Goal: Information Seeking & Learning: Learn about a topic

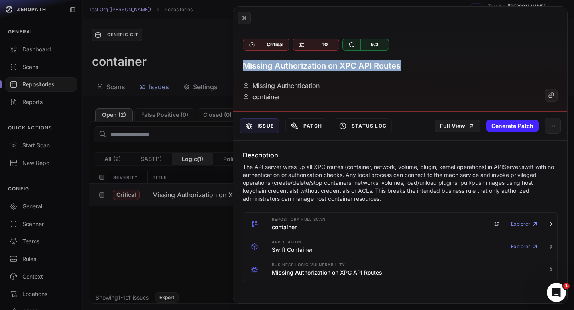
click at [40, 48] on button at bounding box center [287, 155] width 574 height 310
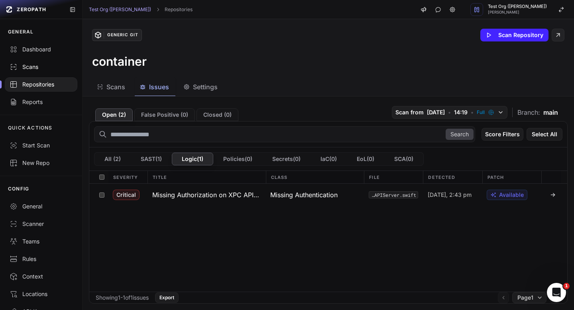
click at [34, 69] on div "Scans" at bounding box center [41, 67] width 63 height 8
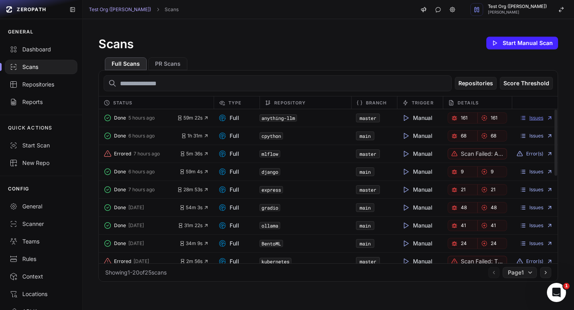
click at [530, 117] on link "Issues" at bounding box center [536, 118] width 33 height 6
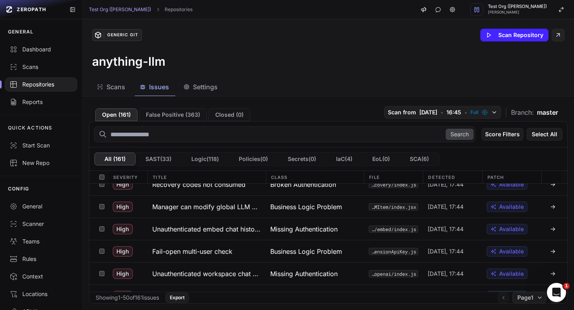
scroll to position [217, 0]
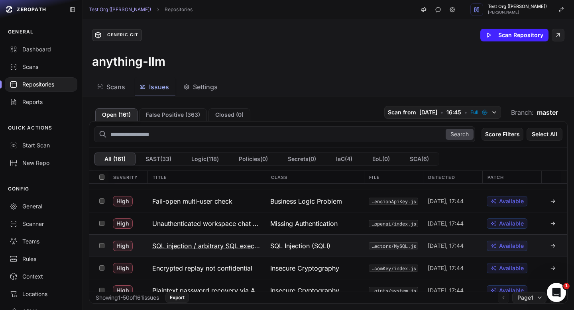
click at [225, 248] on h3 "SQL injection / arbitrary SQL execution" at bounding box center [206, 246] width 109 height 10
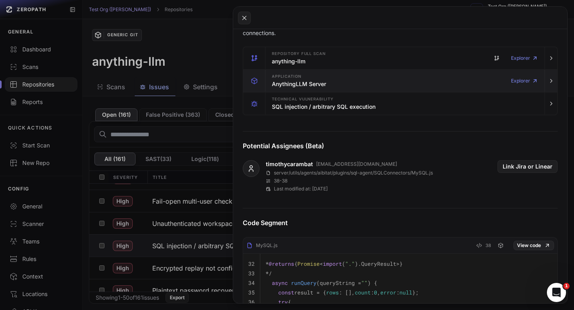
scroll to position [253, 0]
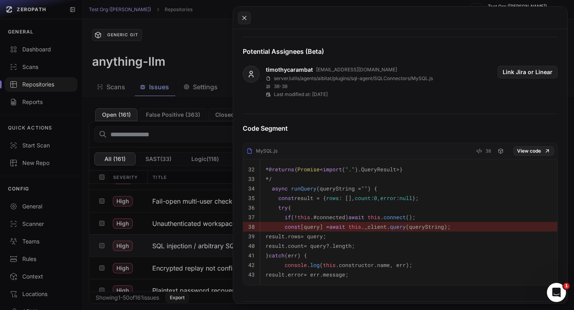
click at [195, 86] on button at bounding box center [287, 155] width 574 height 310
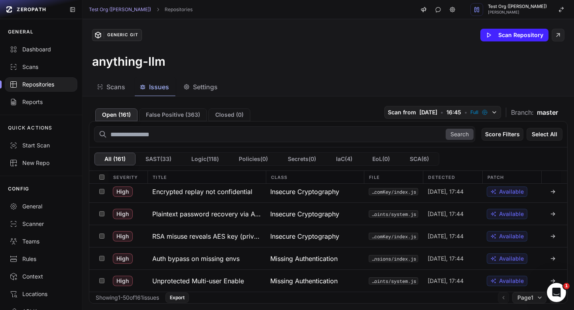
scroll to position [294, 0]
click at [37, 69] on div "Scans" at bounding box center [41, 67] width 63 height 8
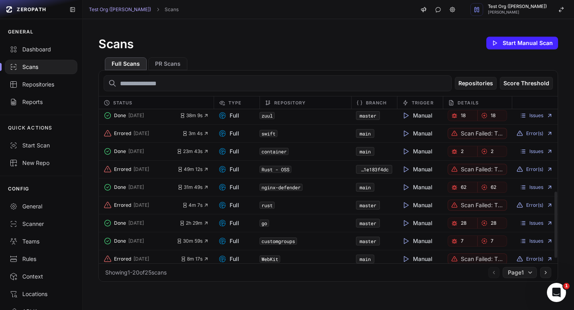
scroll to position [205, 0]
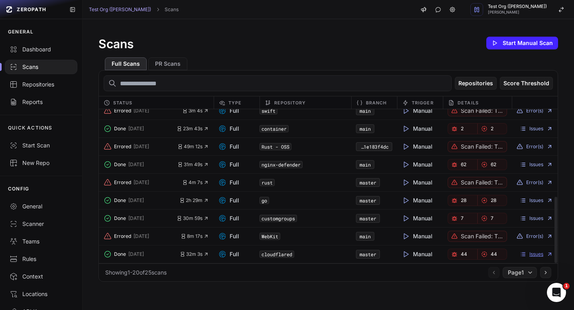
click at [535, 255] on link "Issues" at bounding box center [536, 254] width 33 height 6
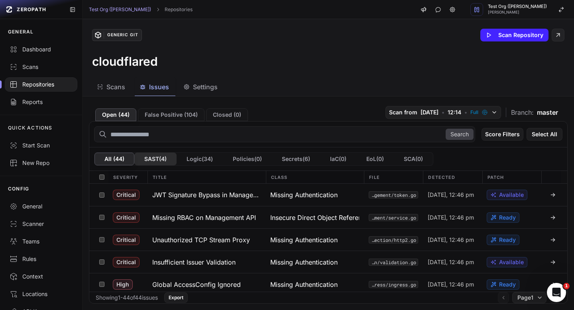
click at [162, 164] on button "SAST ( 4 )" at bounding box center [155, 159] width 42 height 13
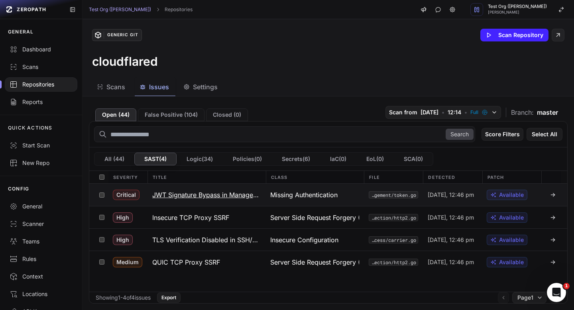
click at [204, 195] on h3 "JWT Signature Bypass in Management API" at bounding box center [206, 195] width 109 height 10
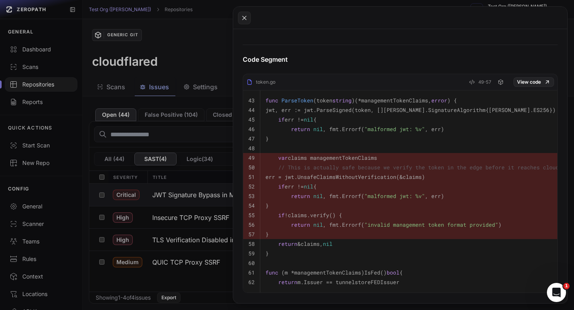
click at [199, 129] on button at bounding box center [287, 155] width 574 height 310
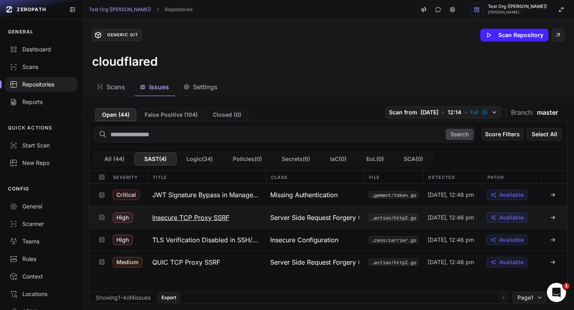
click at [197, 222] on h3 "Insecure TCP Proxy SSRF" at bounding box center [190, 218] width 77 height 10
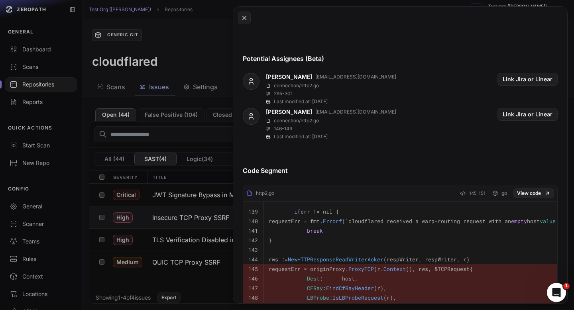
scroll to position [327, 0]
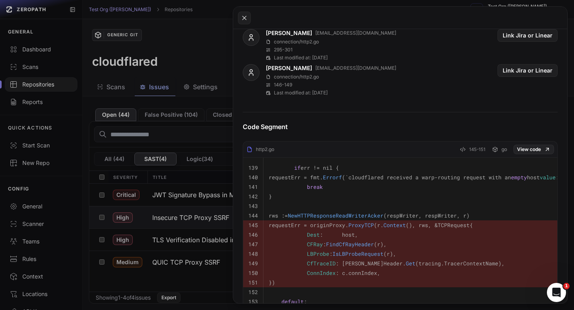
click at [216, 149] on button at bounding box center [287, 155] width 574 height 310
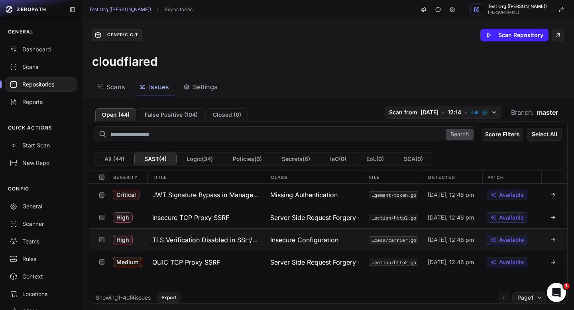
click at [211, 242] on h3 "TLS Verification Disabled in SSH/Access Module" at bounding box center [206, 240] width 109 height 10
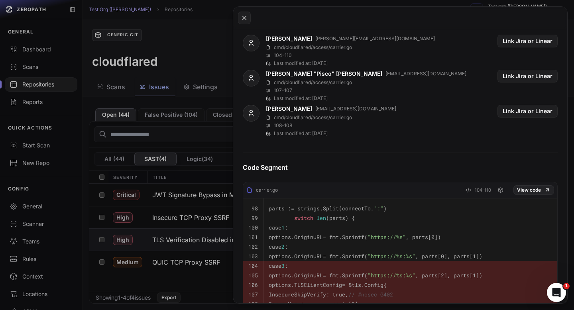
scroll to position [332, 0]
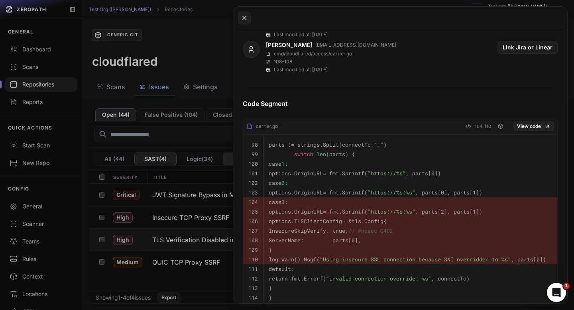
click at [231, 164] on button at bounding box center [287, 155] width 574 height 310
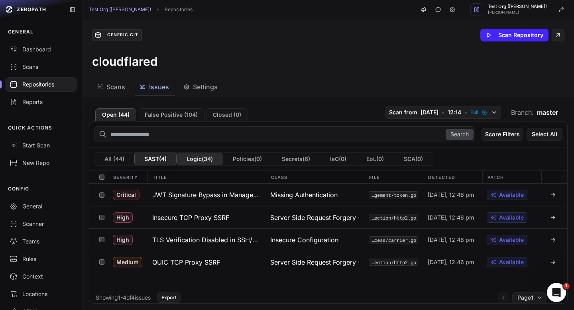
click at [205, 159] on button "Logic ( 34 )" at bounding box center [200, 159] width 46 height 13
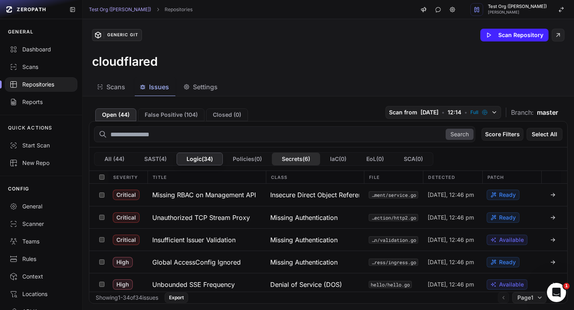
click at [302, 160] on button "Secrets ( 6 )" at bounding box center [296, 159] width 48 height 13
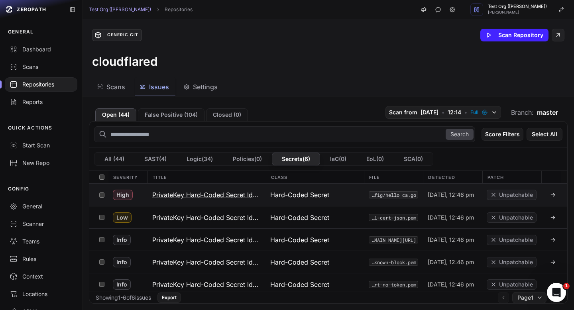
click at [219, 193] on h3 "PrivateKey Hard-Coded Secret Identified" at bounding box center [206, 195] width 109 height 10
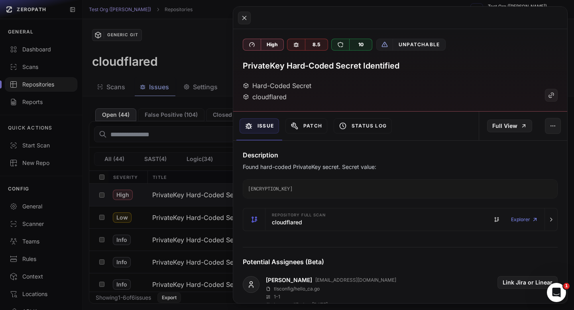
click at [197, 112] on button at bounding box center [287, 155] width 574 height 310
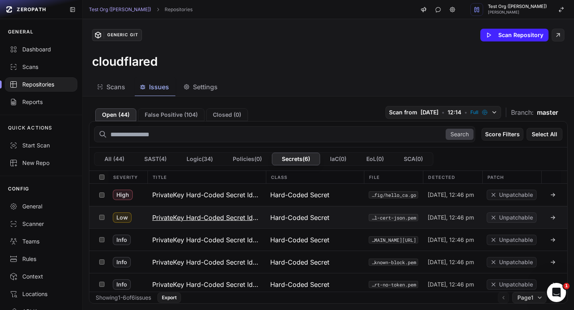
click at [205, 214] on h3 "PrivateKey Hard-Coded Secret Identified" at bounding box center [206, 218] width 109 height 10
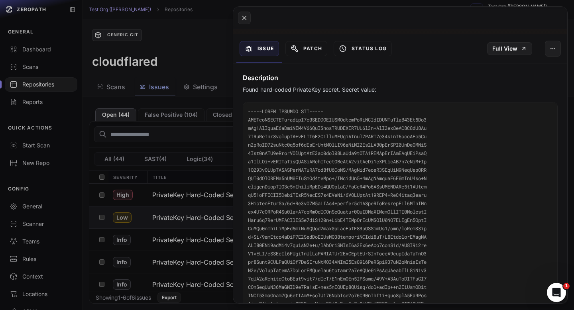
scroll to position [93, 0]
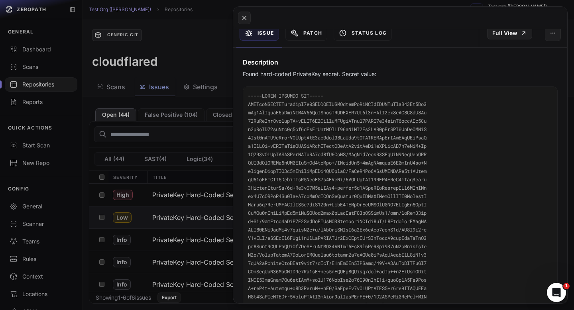
click at [199, 152] on button at bounding box center [287, 155] width 574 height 310
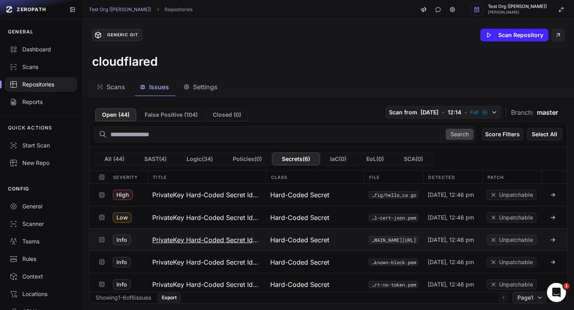
click at [197, 236] on h3 "PrivateKey Hard-Coded Secret Identified" at bounding box center [206, 240] width 109 height 10
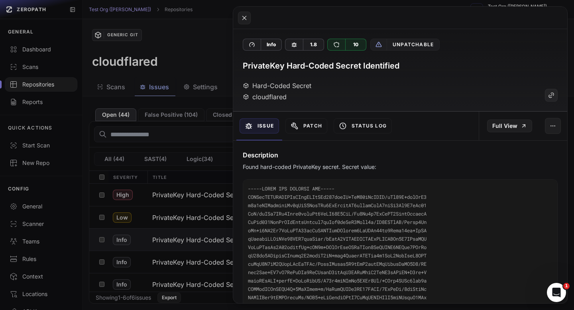
click at [201, 67] on button at bounding box center [287, 155] width 574 height 310
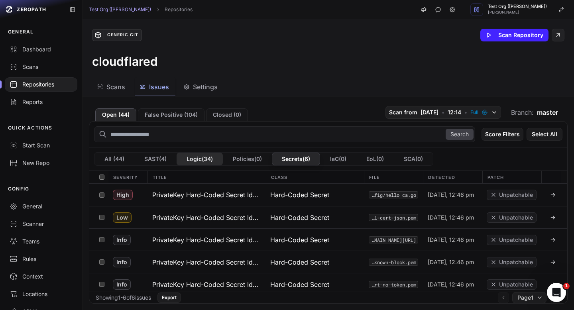
click at [196, 161] on button "Logic ( 34 )" at bounding box center [200, 159] width 46 height 13
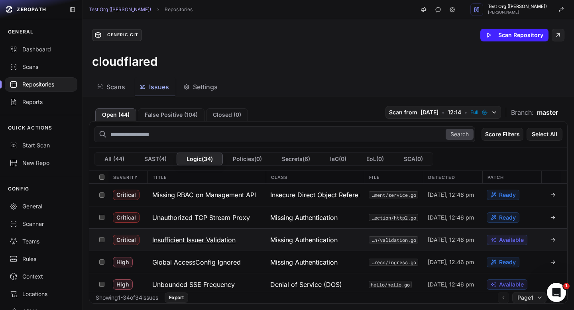
click at [224, 238] on h3 "Insufficient Issuer Validation" at bounding box center [193, 240] width 83 height 10
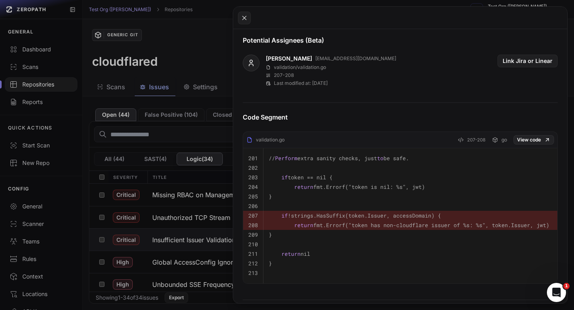
scroll to position [308, 0]
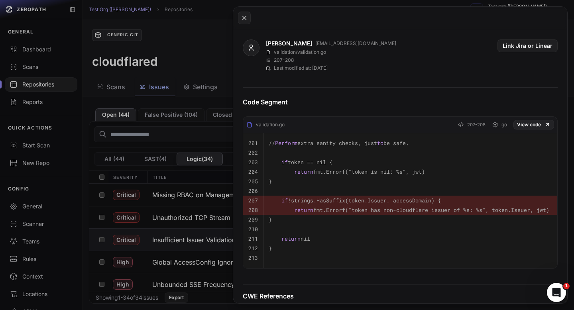
click at [200, 66] on button at bounding box center [287, 155] width 574 height 310
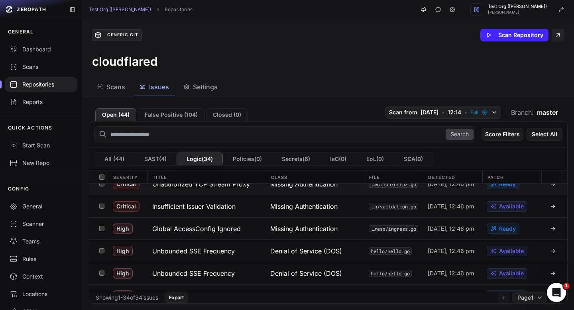
scroll to position [35, 0]
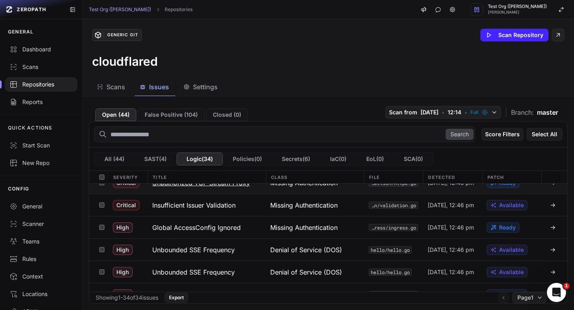
click at [199, 224] on h3 "Global AccessConfig Ignored" at bounding box center [196, 228] width 89 height 10
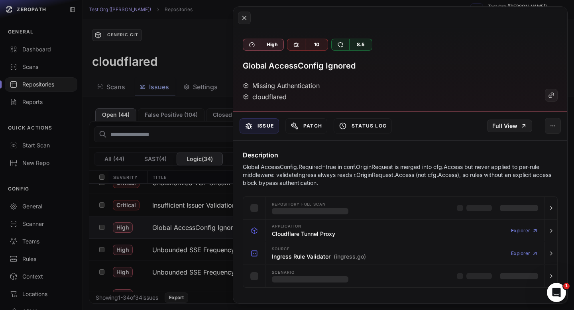
click at [220, 44] on button at bounding box center [287, 155] width 574 height 310
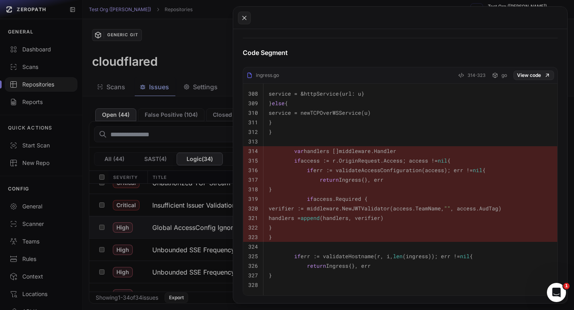
scroll to position [370, 0]
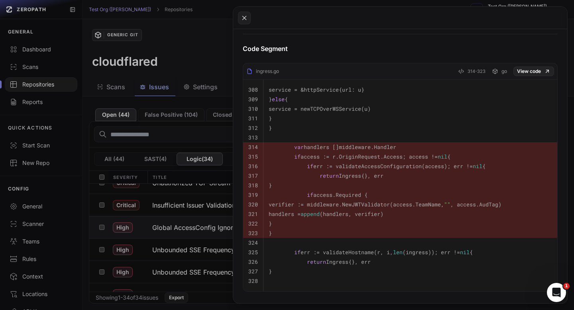
click at [156, 42] on button at bounding box center [287, 155] width 574 height 310
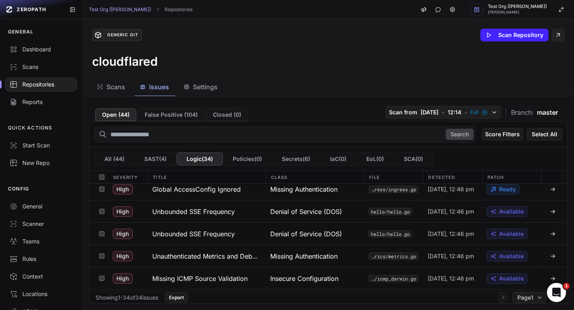
scroll to position [104, 0]
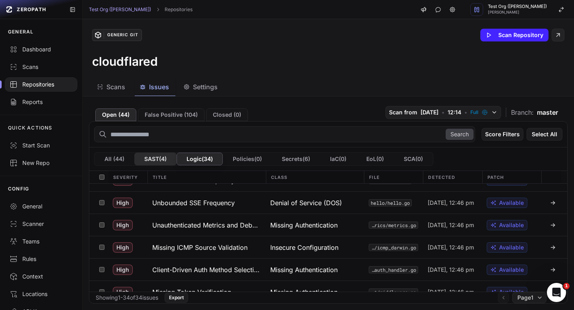
click at [156, 161] on button "SAST ( 4 )" at bounding box center [155, 159] width 42 height 13
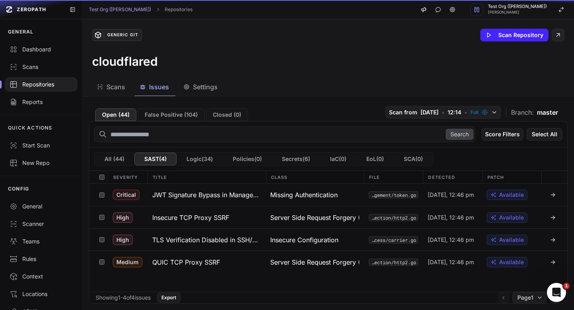
scroll to position [0, 0]
